Goal: Task Accomplishment & Management: Use online tool/utility

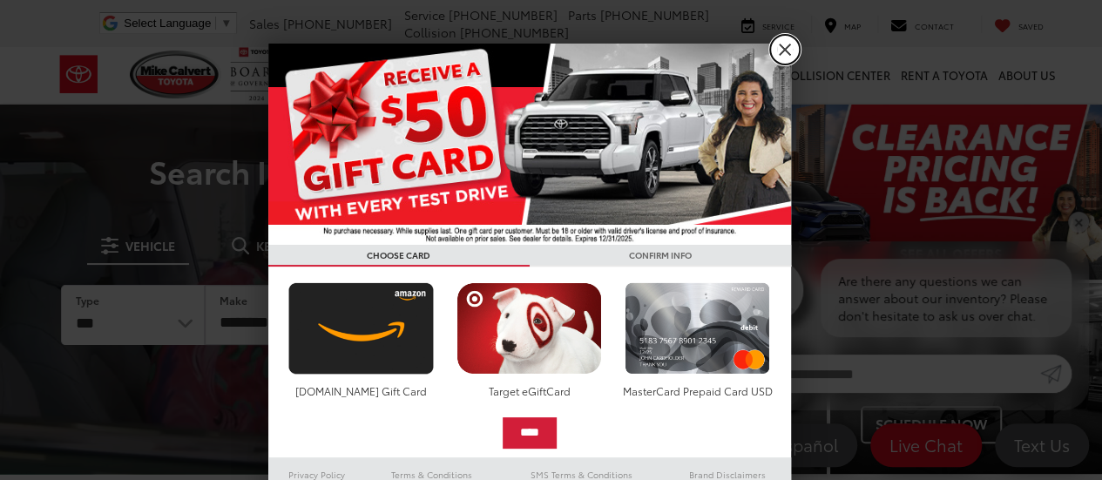
click at [783, 49] on link "X" at bounding box center [785, 50] width 30 height 30
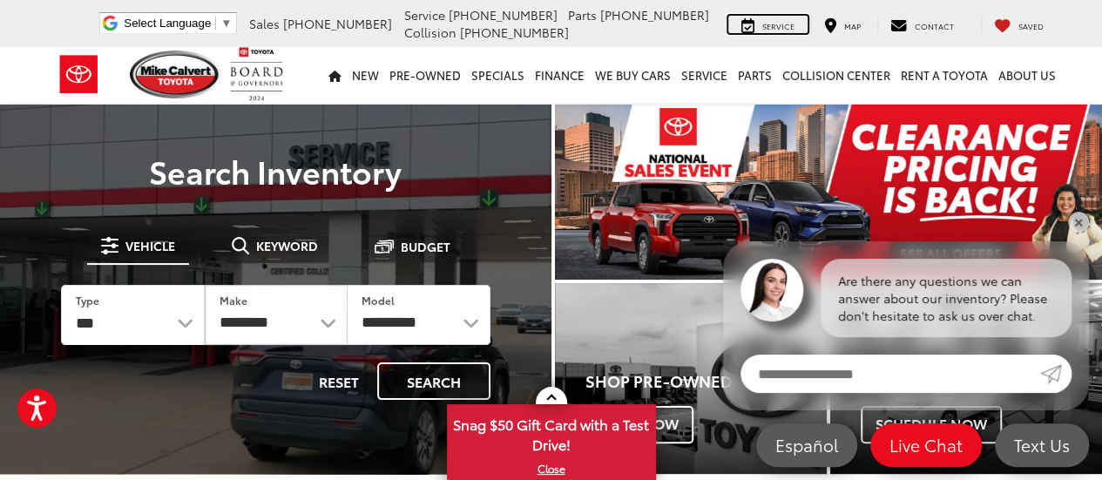
click at [786, 24] on span "Service" at bounding box center [778, 25] width 32 height 11
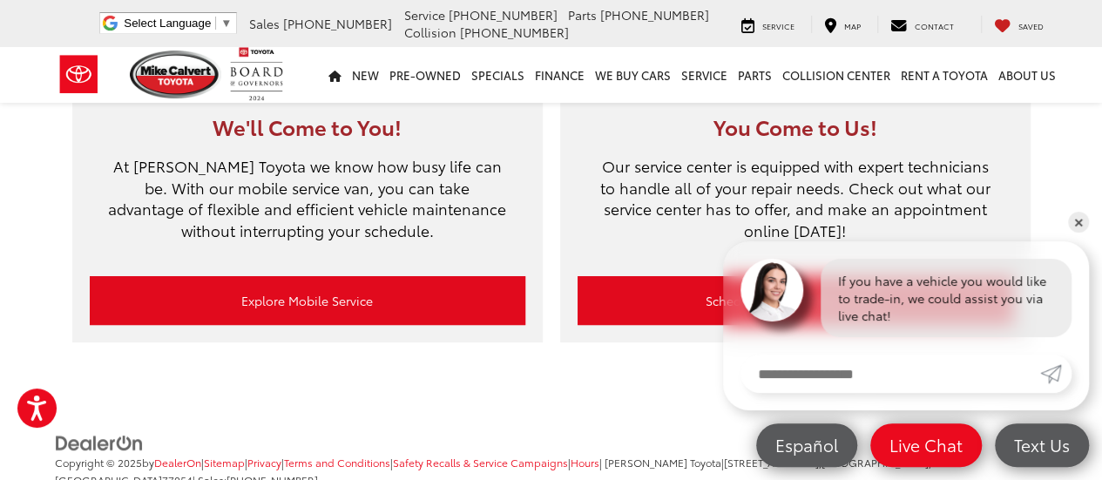
scroll to position [157, 0]
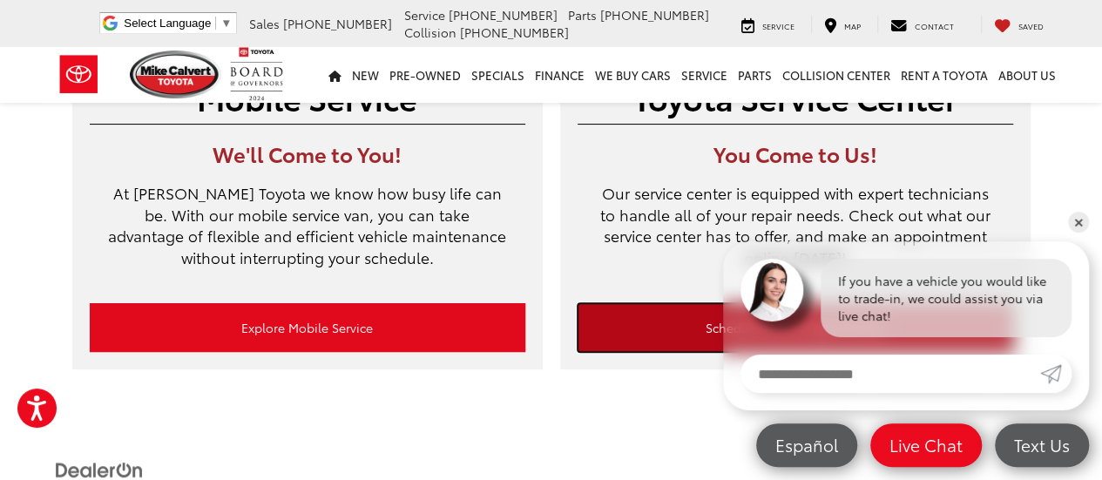
click at [692, 323] on link "Schedule Service Appointment" at bounding box center [796, 327] width 436 height 49
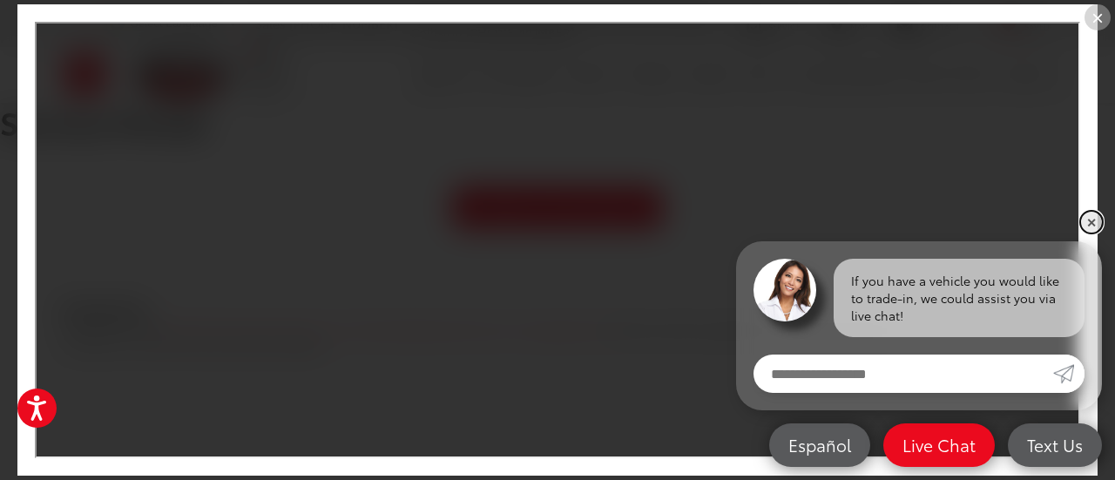
click at [1091, 220] on link "✕" at bounding box center [1091, 222] width 21 height 21
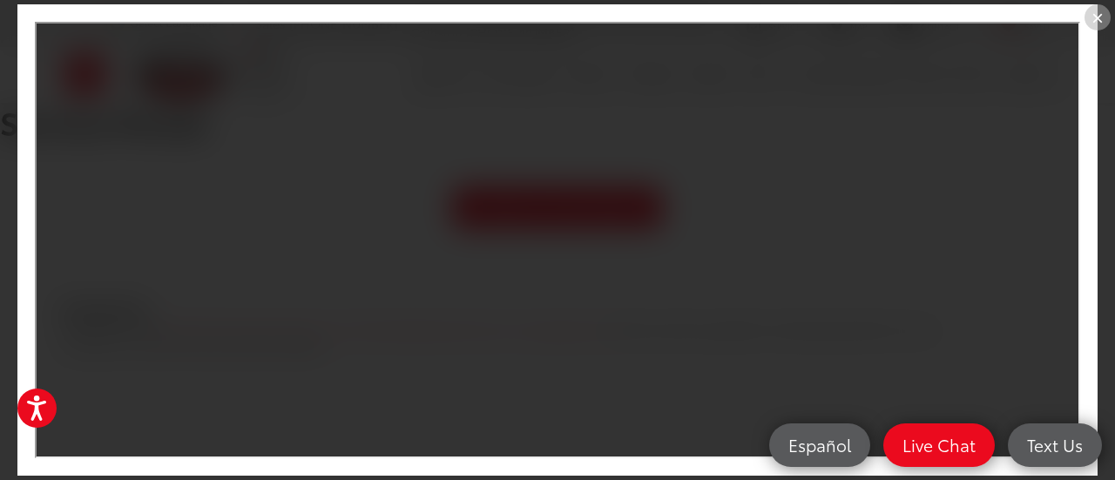
click at [1100, 19] on div "×" at bounding box center [1098, 17] width 26 height 26
